Goal: Task Accomplishment & Management: Manage account settings

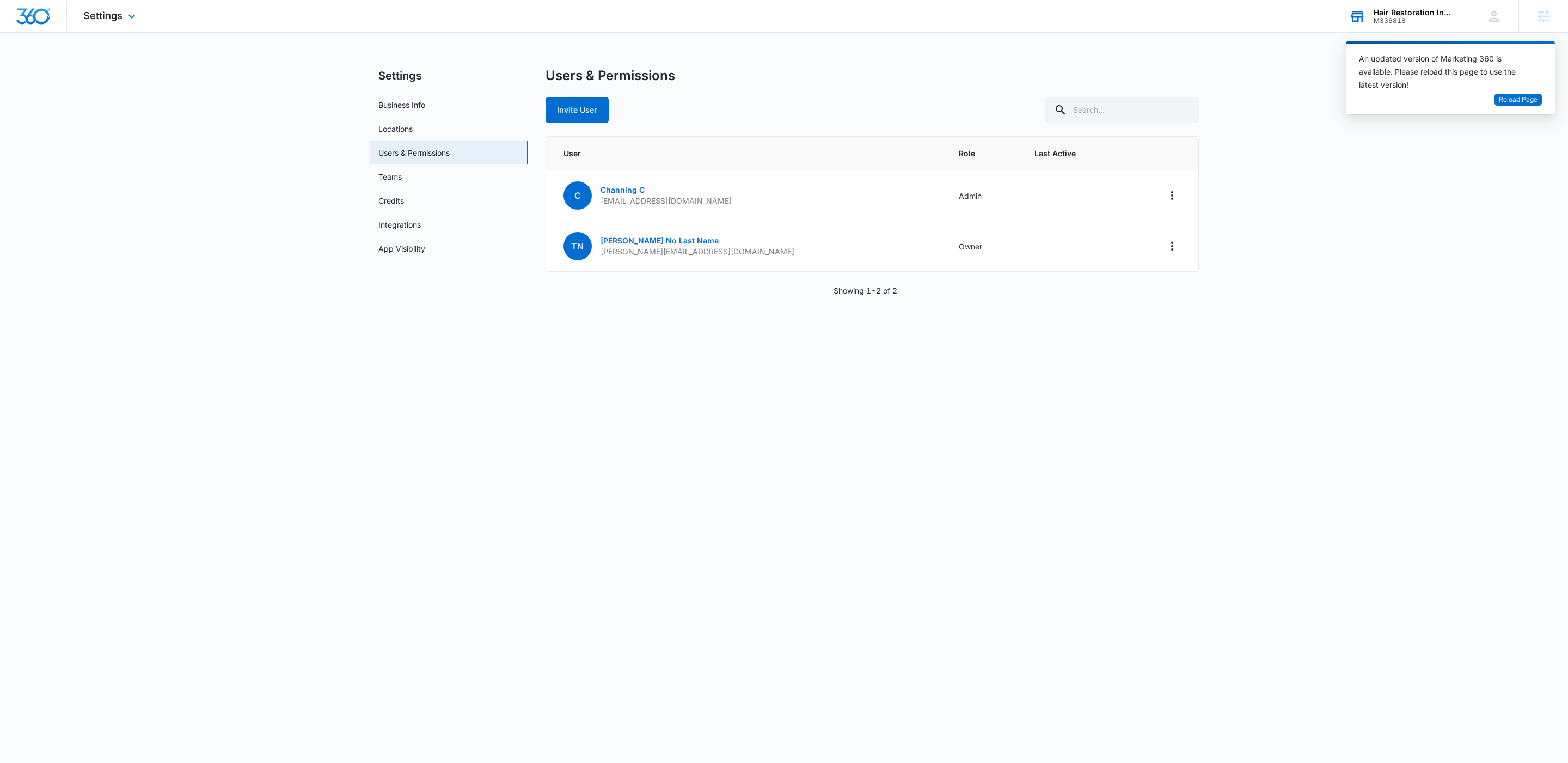
click at [1385, 13] on div "Hair Restoration Institute" at bounding box center [1413, 13] width 79 height 8
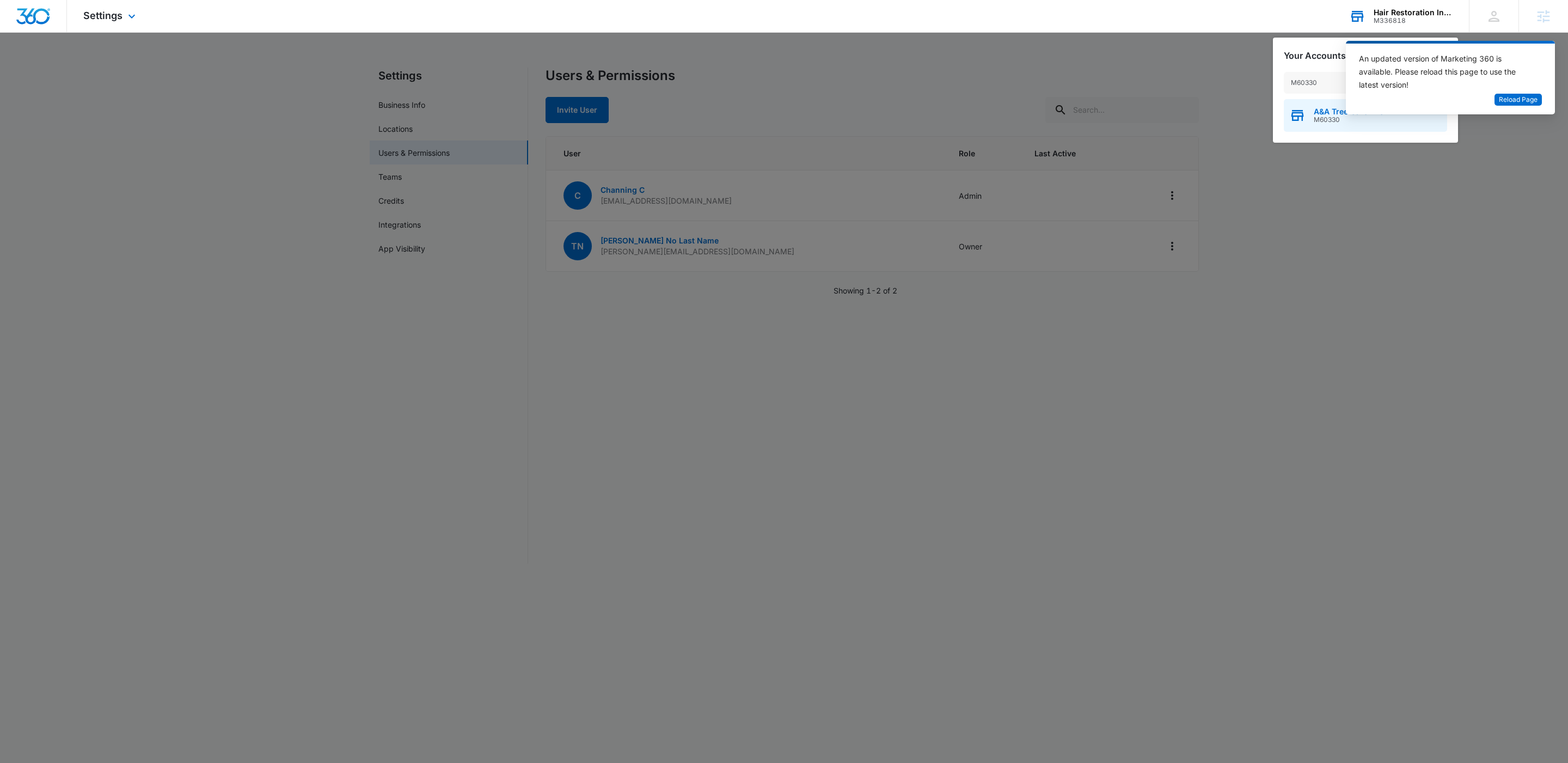
type input "M60330"
click at [1328, 122] on span "M60330" at bounding box center [1349, 119] width 70 height 8
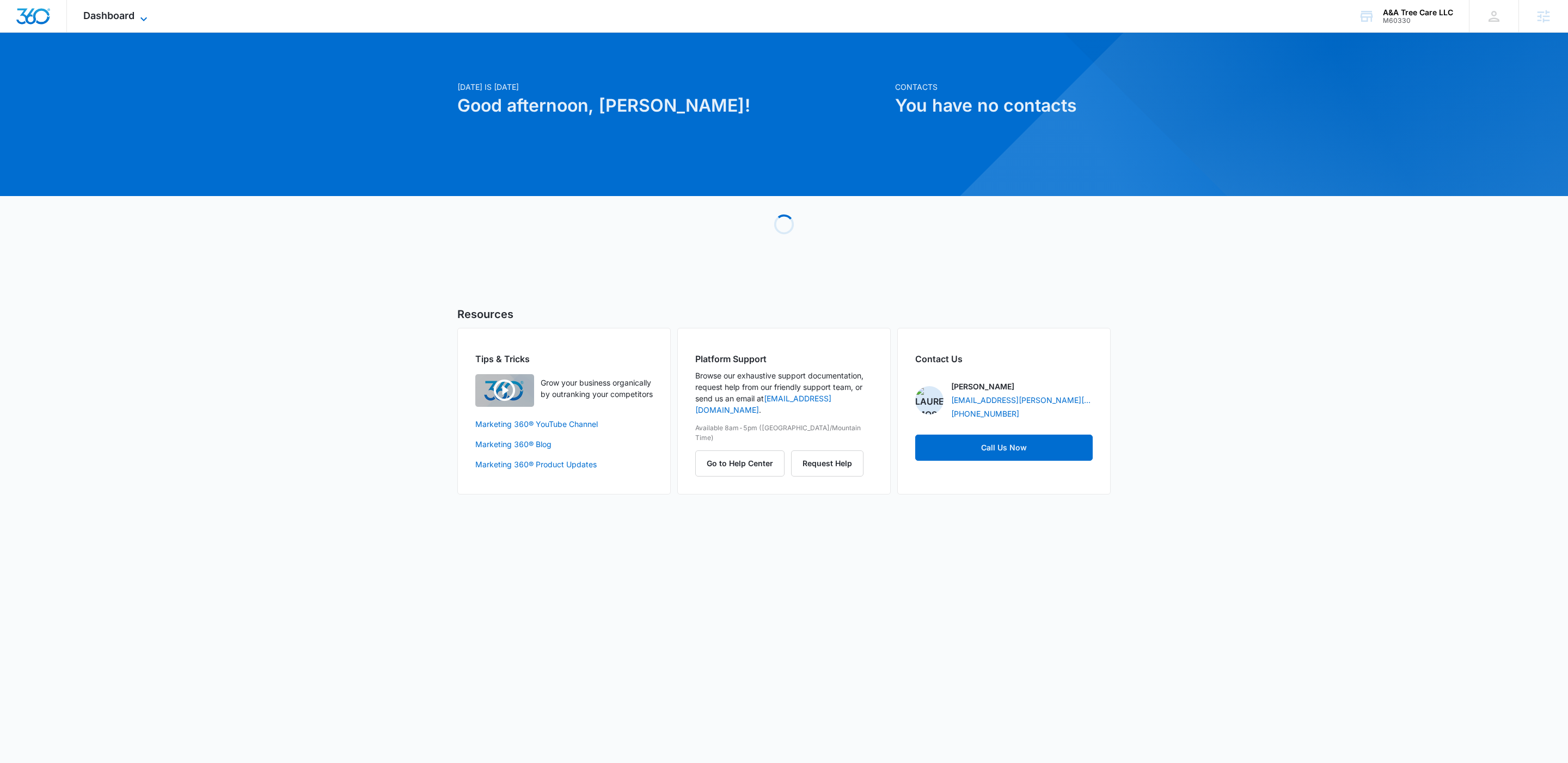
click at [141, 22] on icon at bounding box center [143, 19] width 13 height 13
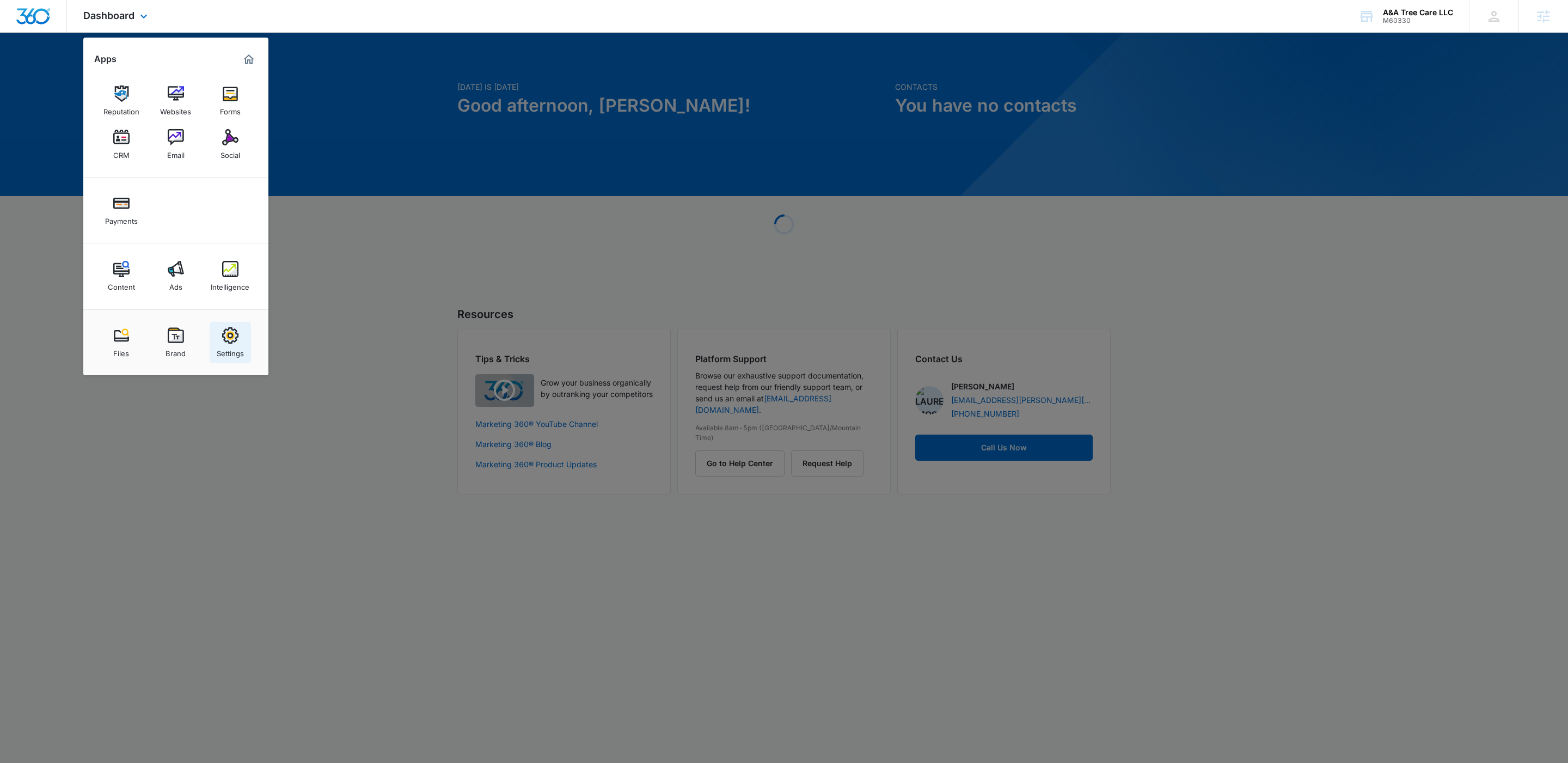
click at [236, 344] on img at bounding box center [230, 335] width 17 height 17
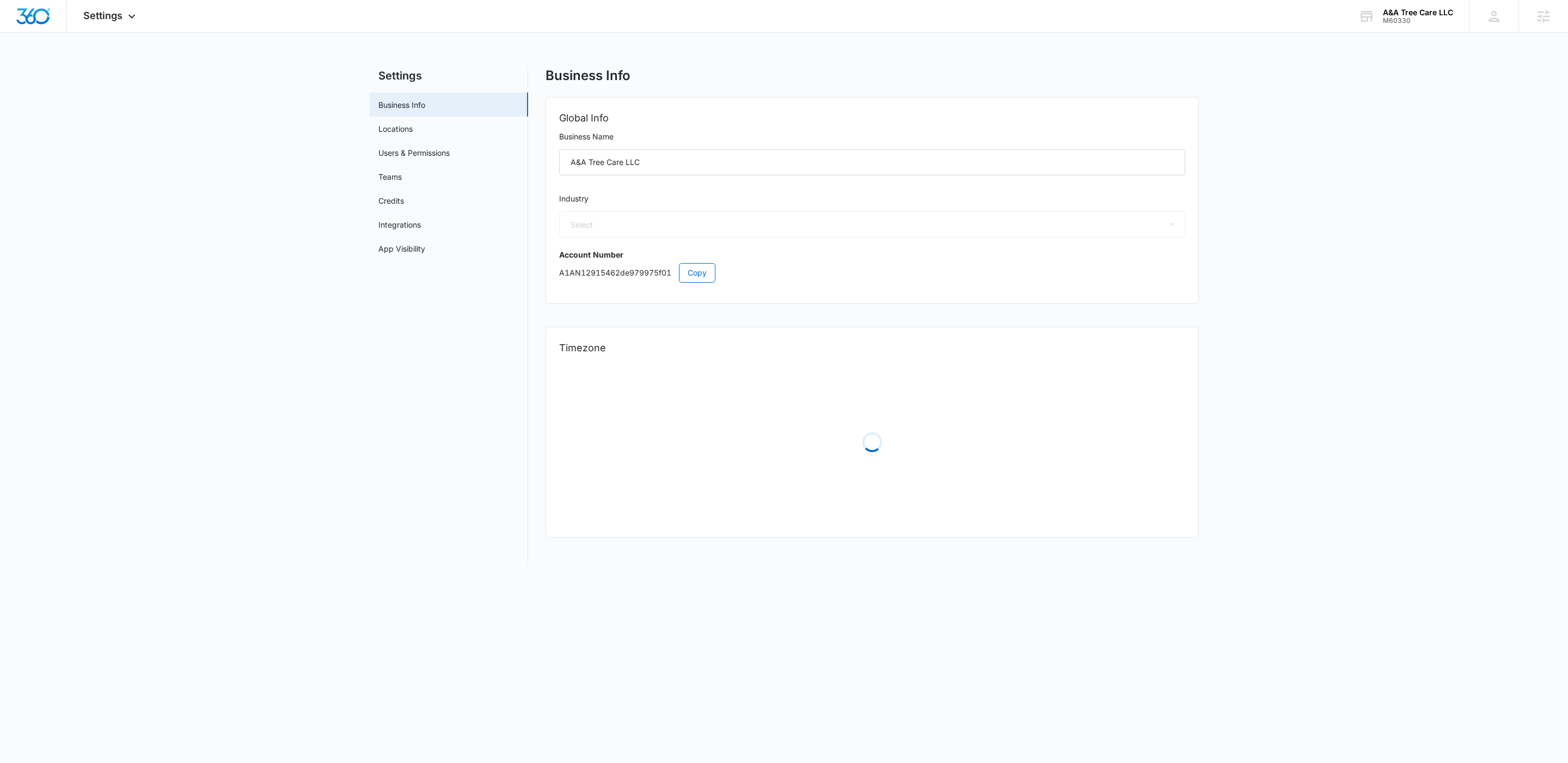
select select "39"
select select "US"
select select "America/New_York"
click at [113, 23] on div "Settings Apps Reputation Websites Forms CRM Email Social Payments Content Ads I…" at bounding box center [110, 16] width 88 height 33
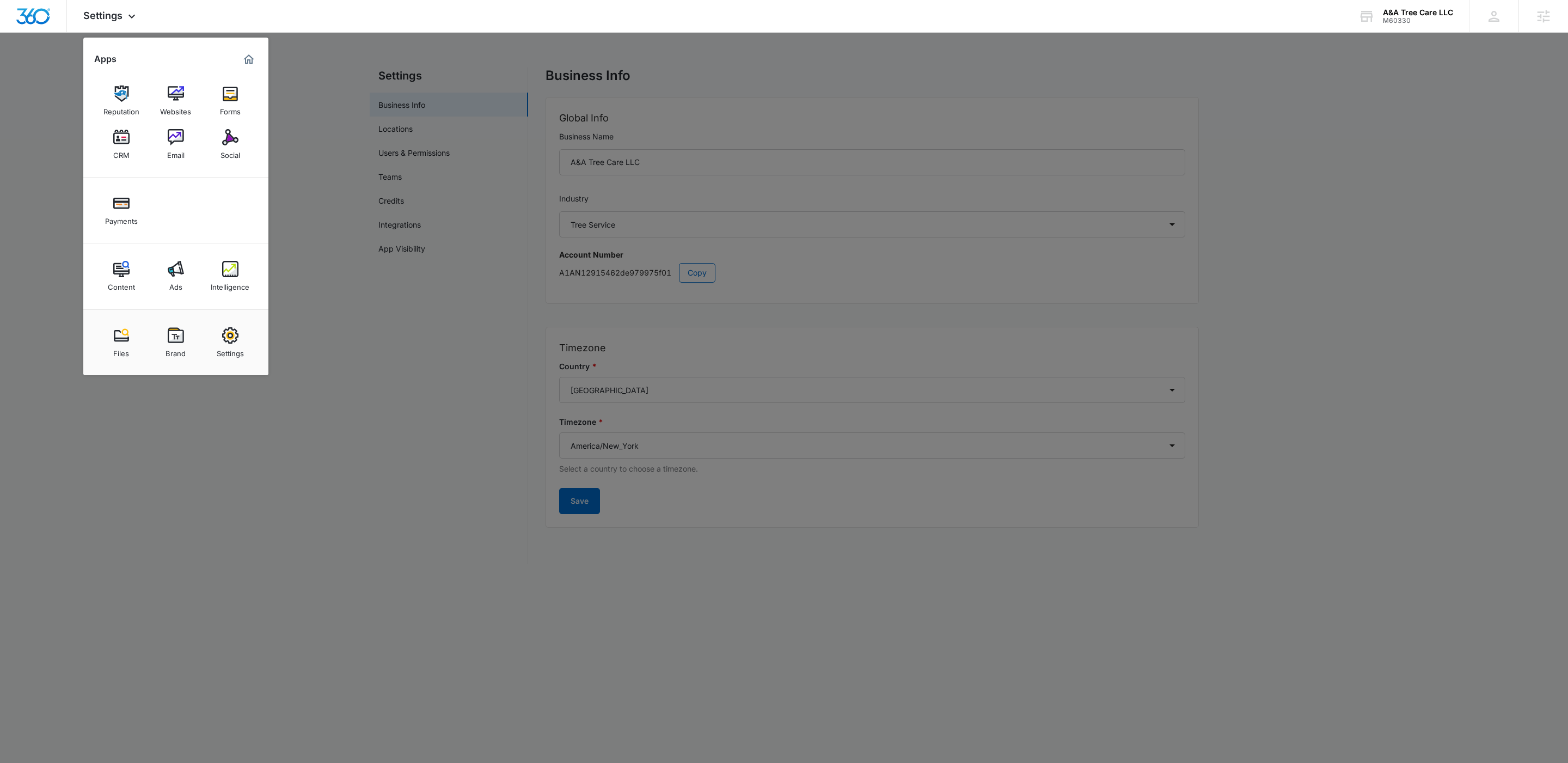
click at [168, 132] on img at bounding box center [176, 138] width 17 height 17
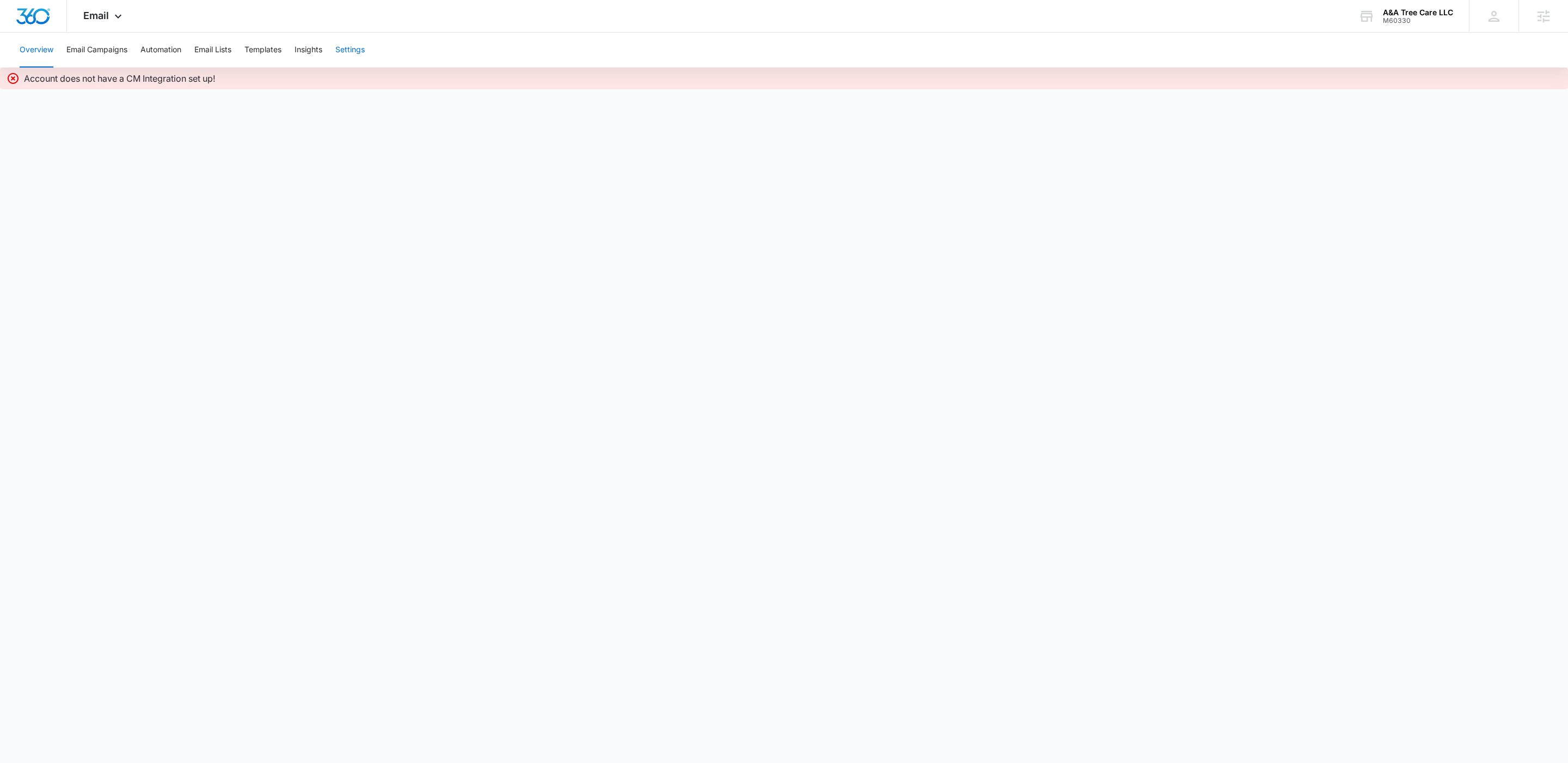
click at [344, 50] on button "Settings" at bounding box center [349, 50] width 29 height 35
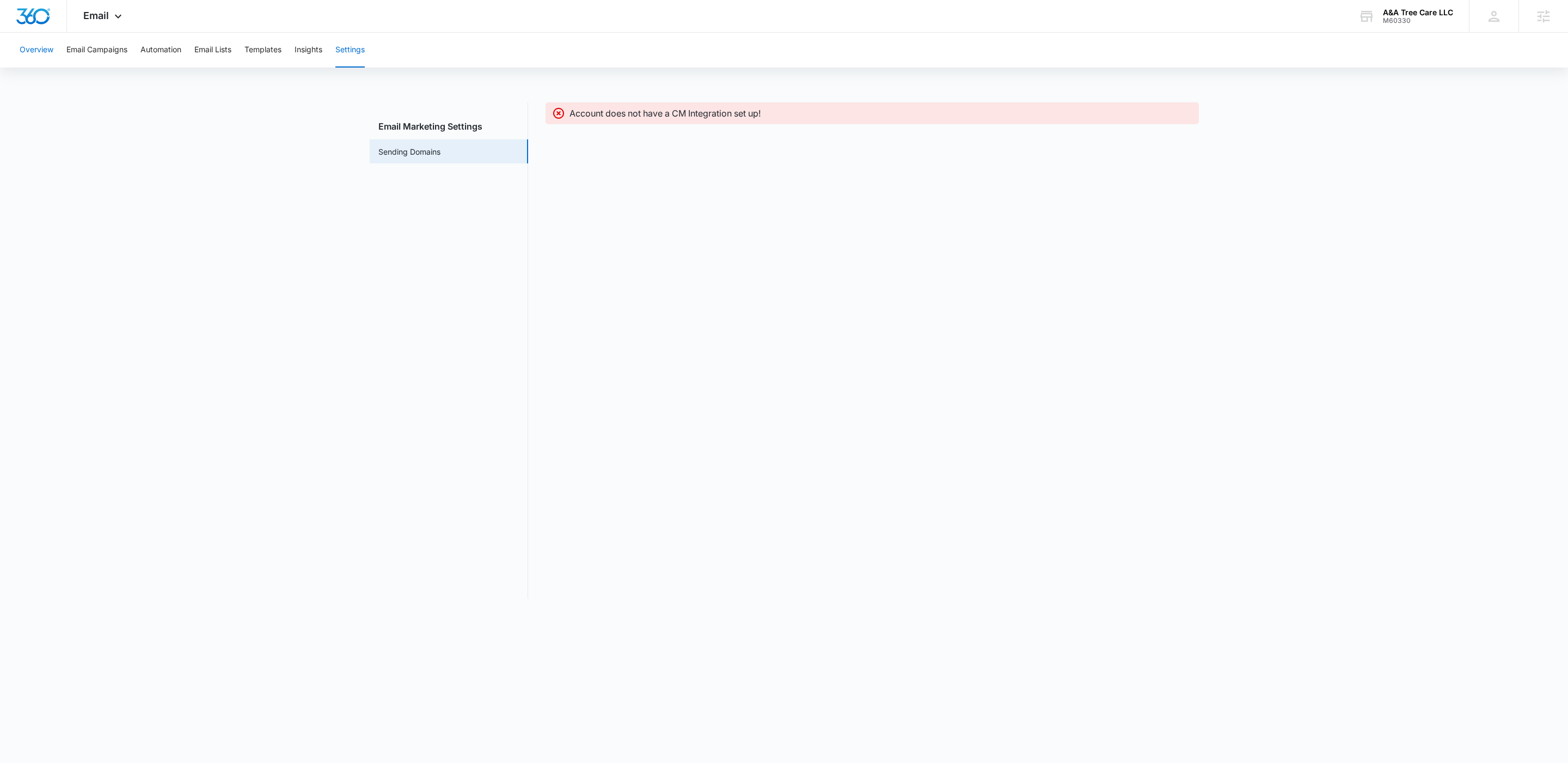
click at [44, 38] on button "Overview" at bounding box center [36, 50] width 33 height 35
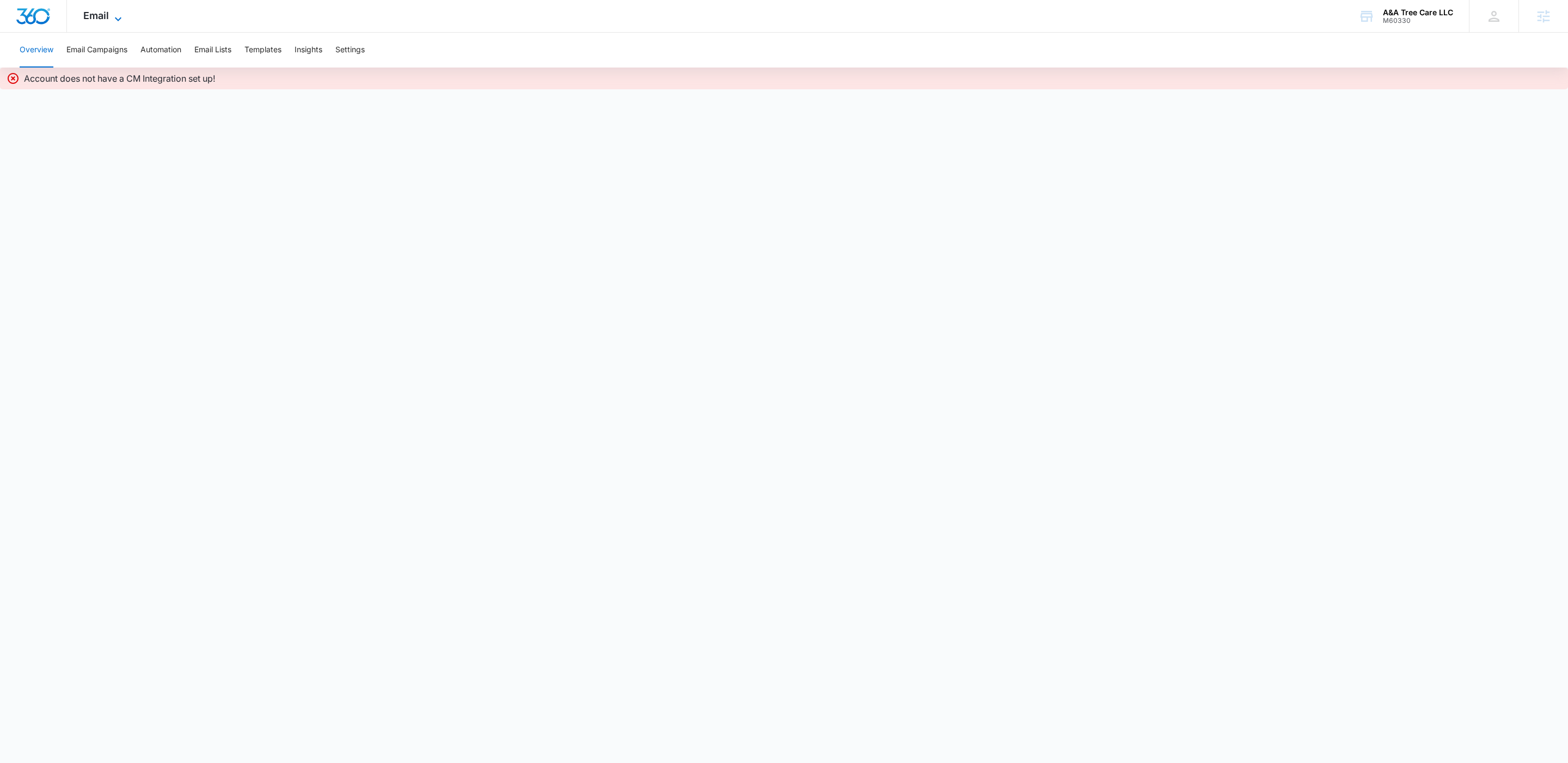
click at [114, 18] on icon at bounding box center [118, 19] width 13 height 13
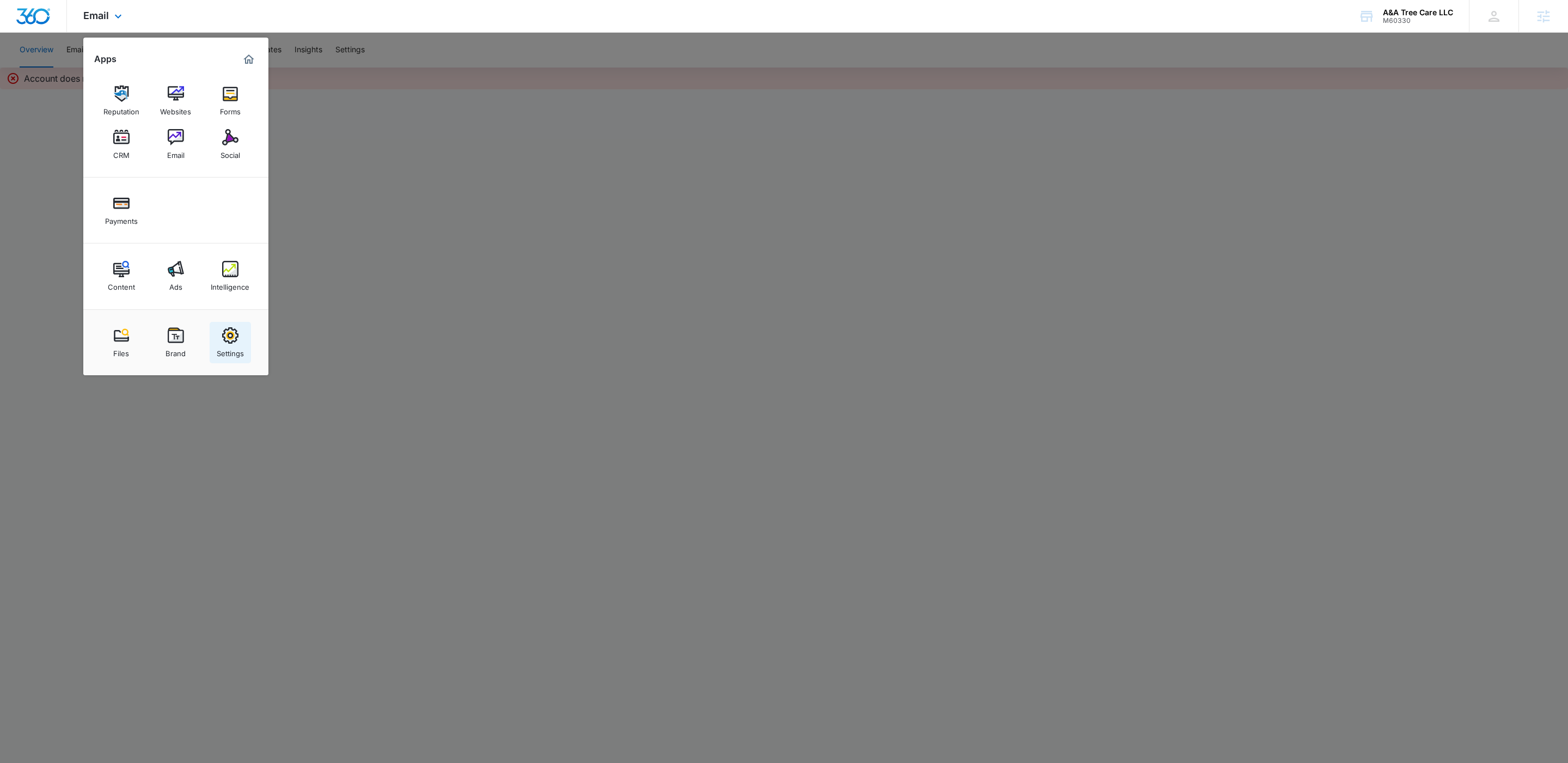
click at [239, 345] on div "Settings" at bounding box center [230, 350] width 28 height 14
select select "39"
select select "US"
select select "America/New_York"
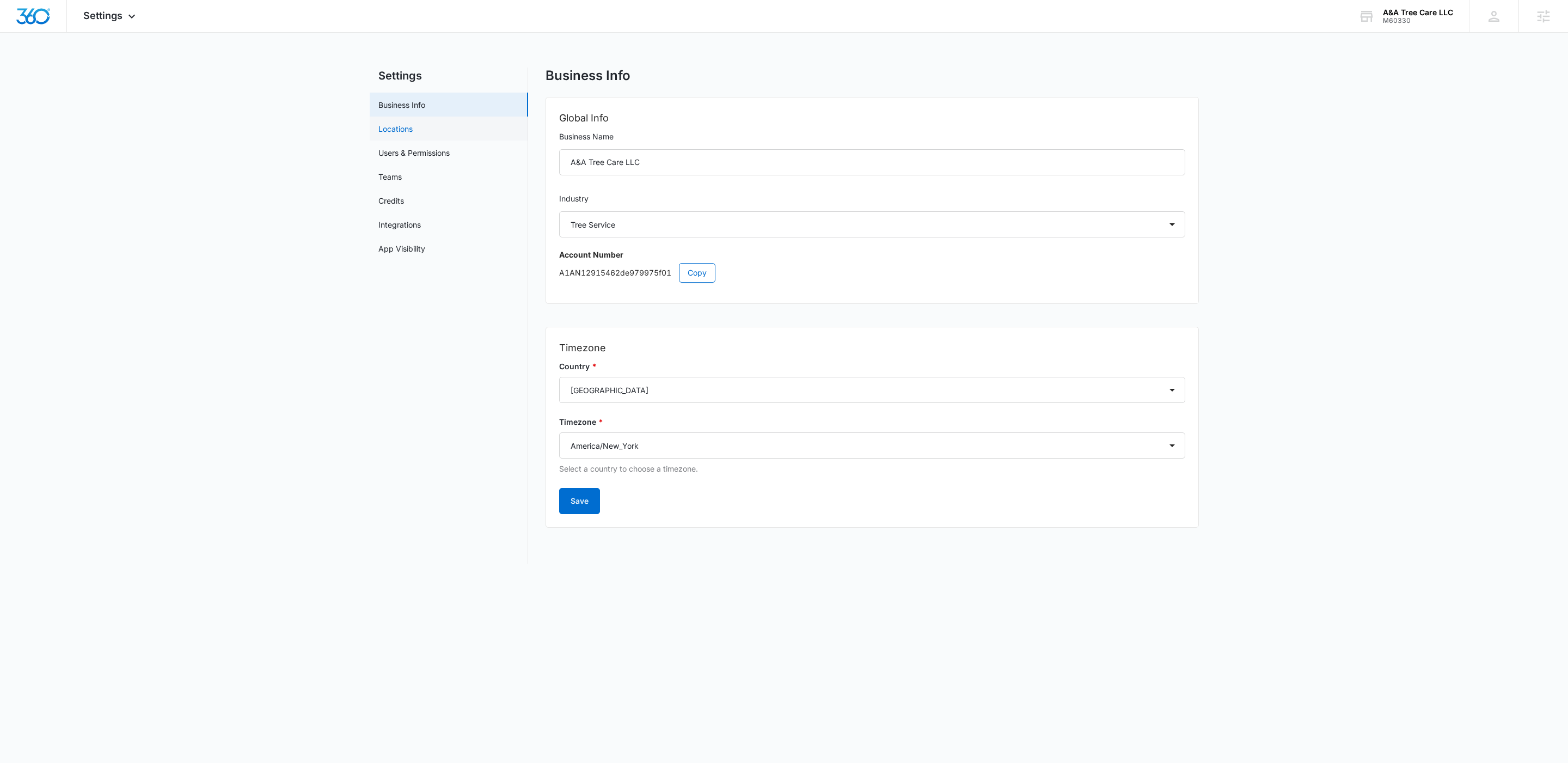
click at [407, 129] on link "Locations" at bounding box center [395, 129] width 34 height 12
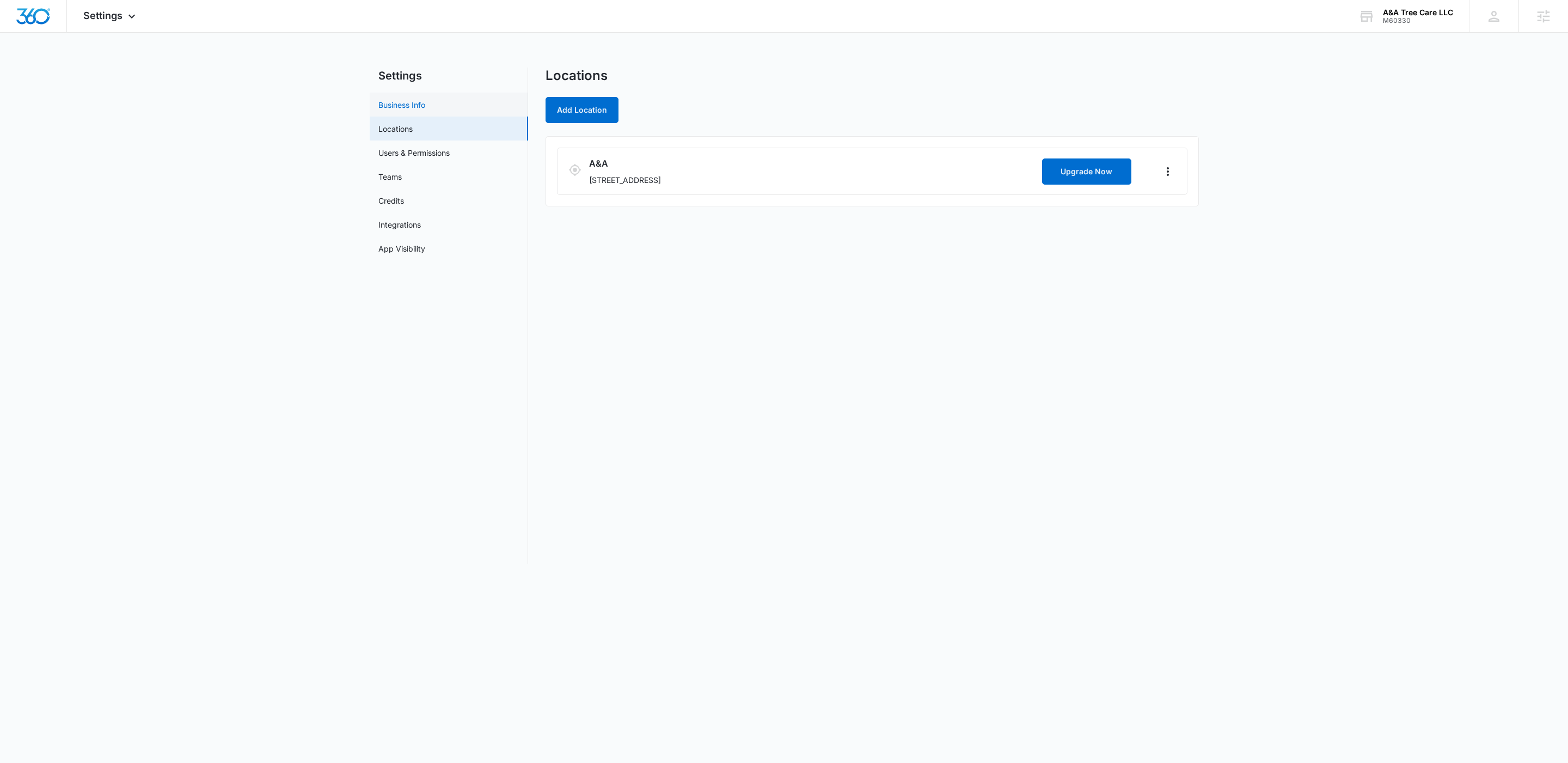
click at [404, 108] on link "Business Info" at bounding box center [402, 105] width 47 height 12
select select "39"
select select "US"
select select "America/New_York"
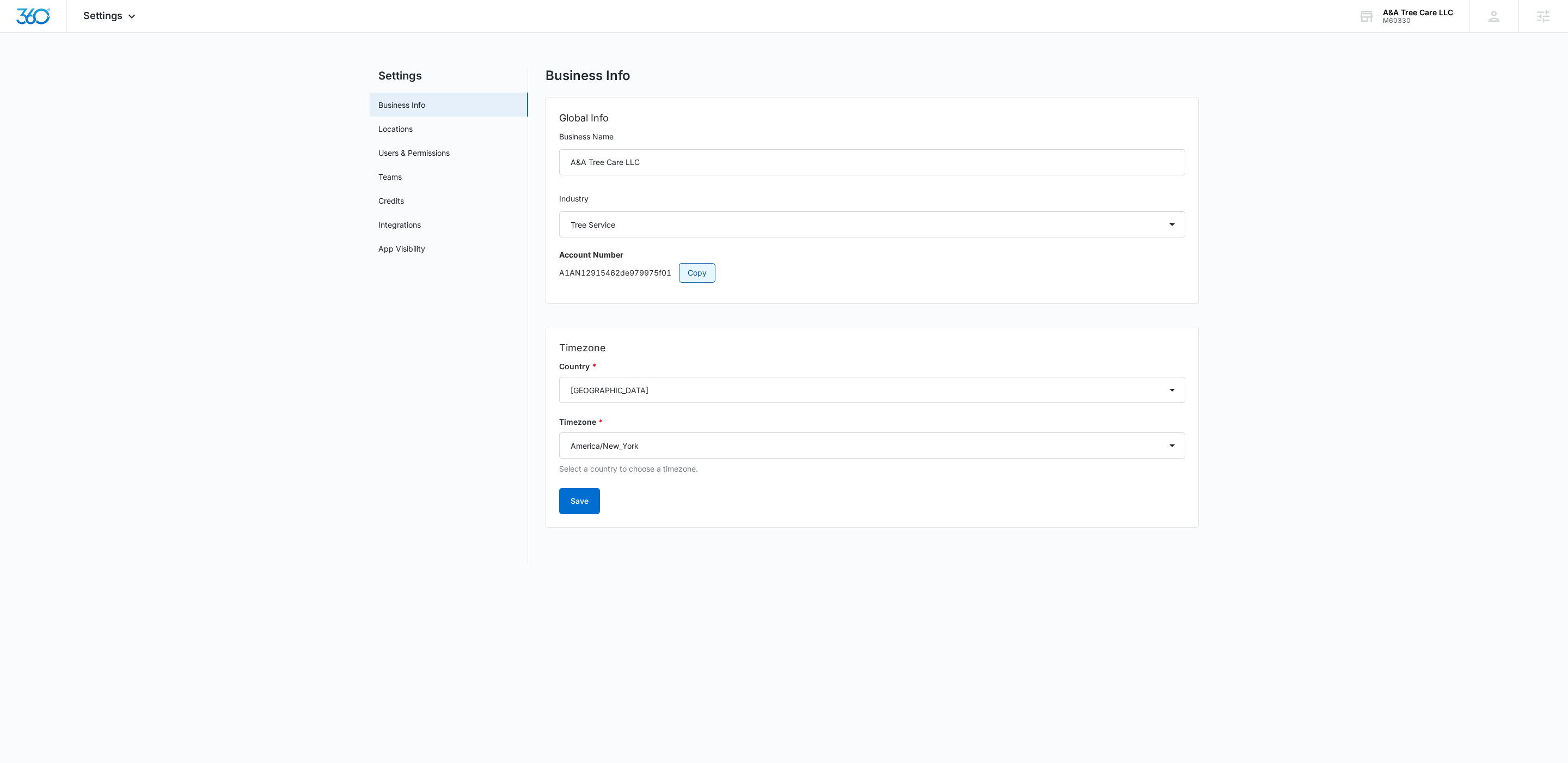
click at [693, 275] on span "Copy" at bounding box center [696, 273] width 19 height 12
drag, startPoint x: 672, startPoint y: 163, endPoint x: 514, endPoint y: 159, distance: 158.1
click at [514, 159] on div "Settings Business Info Locations Users & Permissions Teams Credits Integrations…" at bounding box center [784, 315] width 829 height 496
